Goal: Navigation & Orientation: Find specific page/section

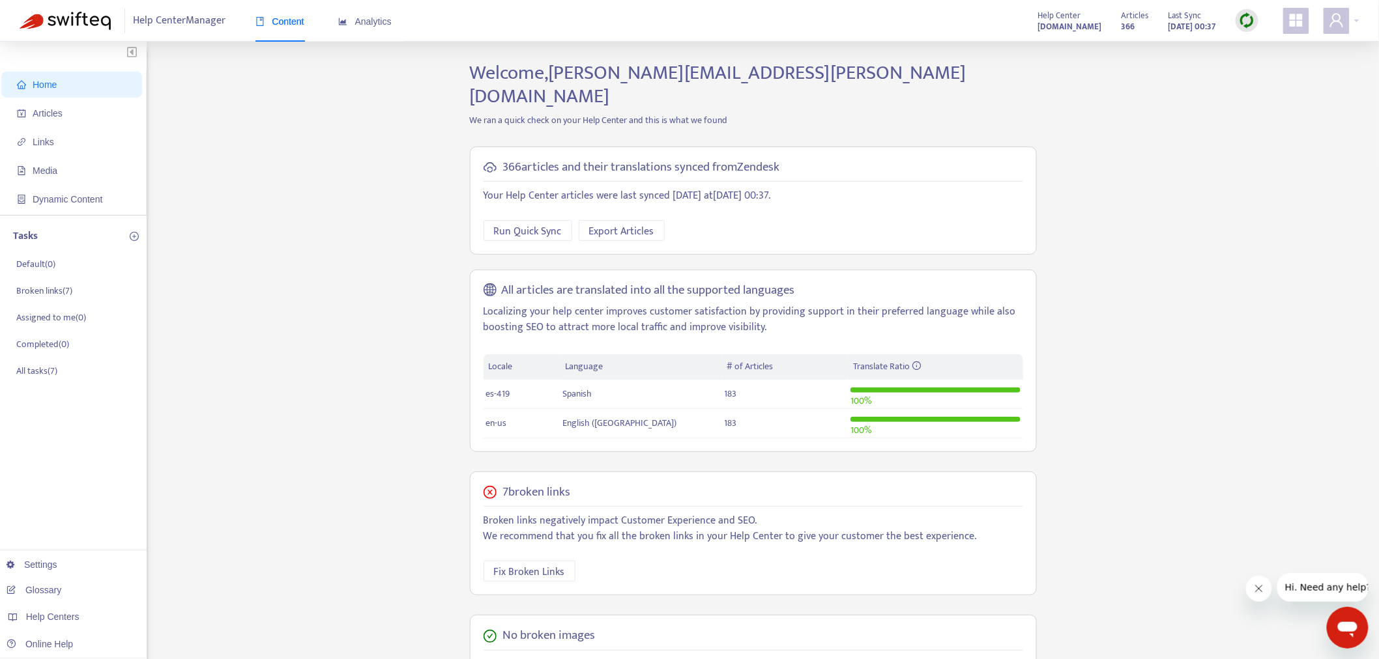
click at [767, 354] on th "# of Articles" at bounding box center [785, 366] width 126 height 25
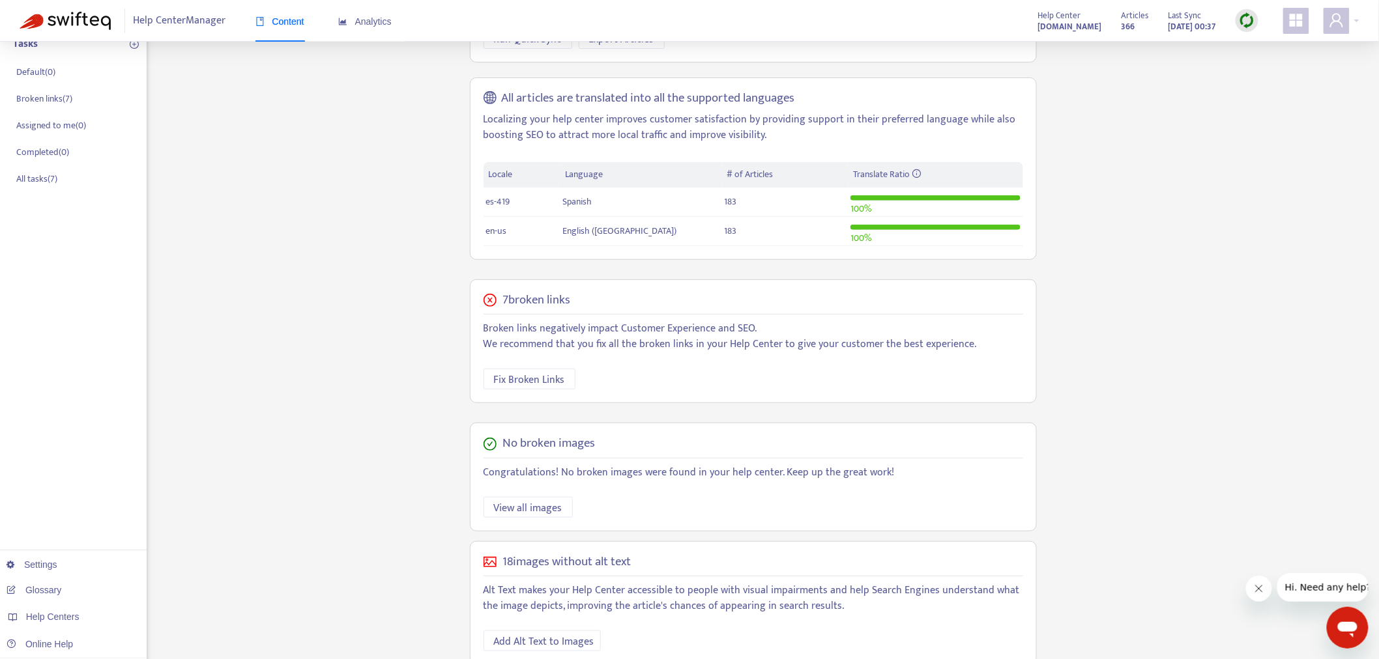
scroll to position [195, 0]
click at [61, 590] on link "Glossary" at bounding box center [34, 590] width 55 height 10
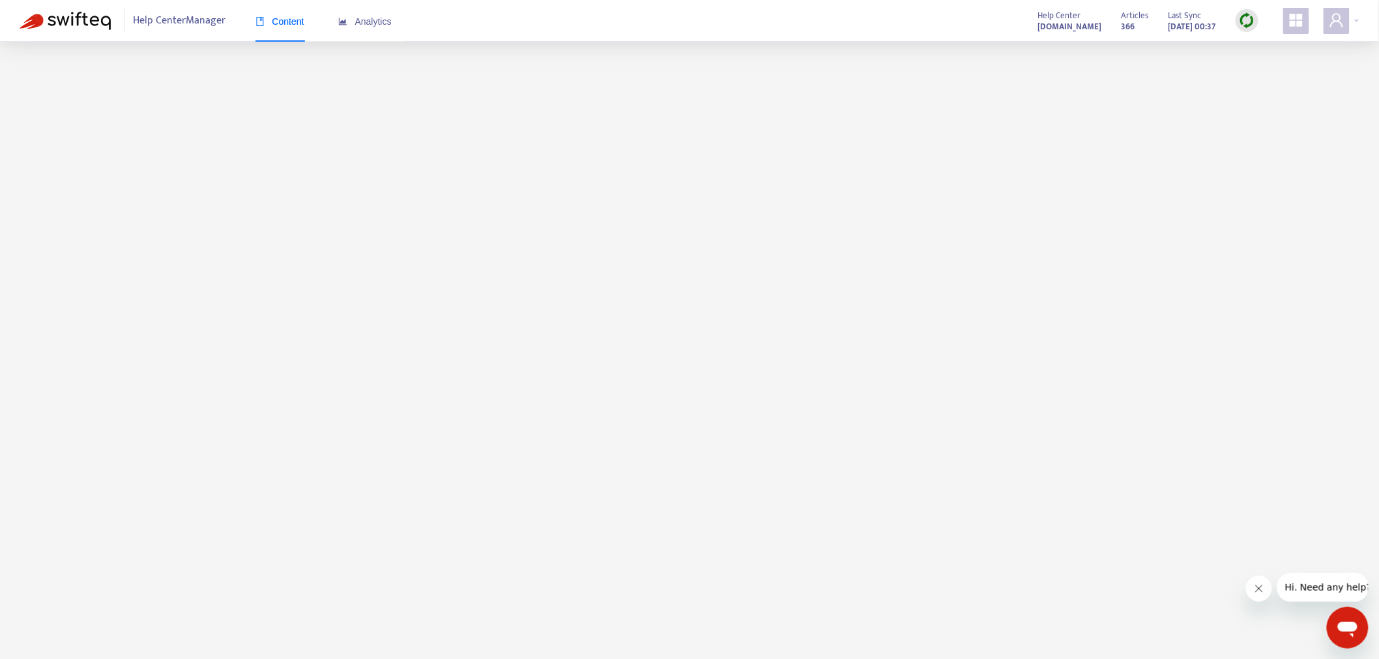
scroll to position [0, 0]
